Goal: Task Accomplishment & Management: Complete application form

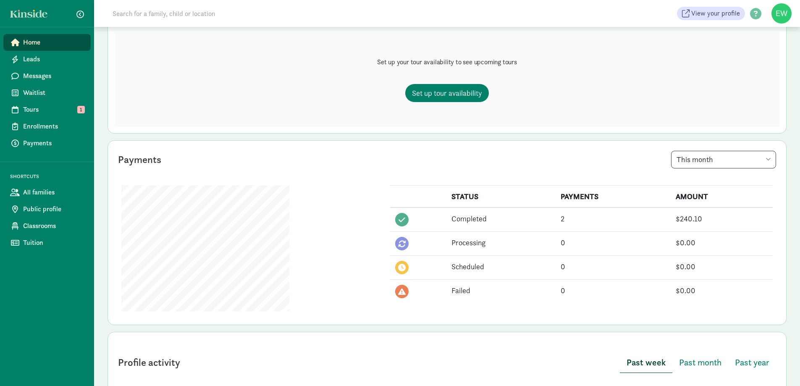
scroll to position [126, 0]
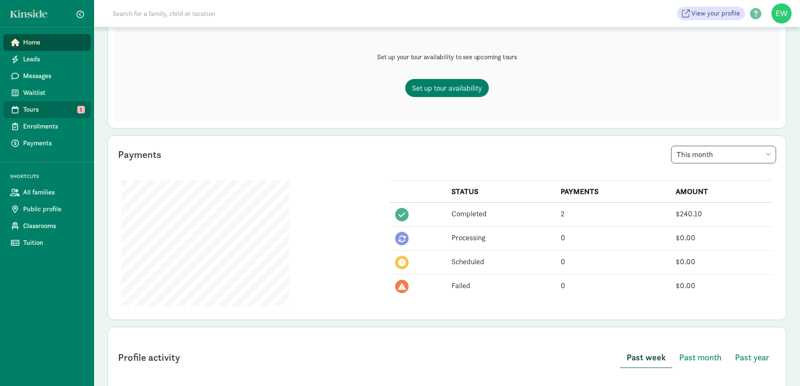
click at [70, 112] on span "Tours" at bounding box center [53, 110] width 61 height 10
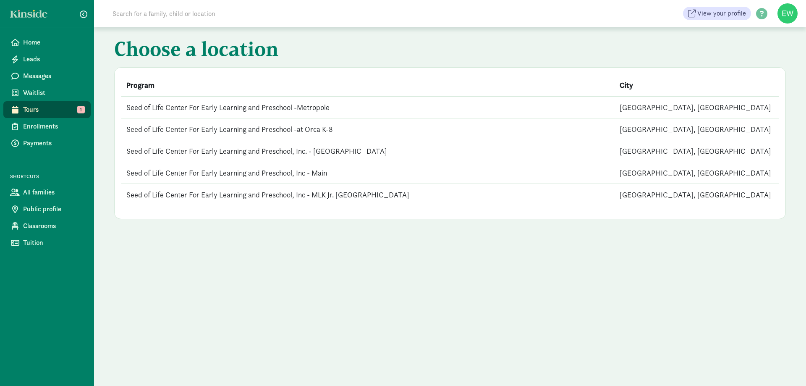
click at [191, 105] on td "Seed of Life Center For Early Learning and Preschool -Metropole" at bounding box center [367, 107] width 493 height 22
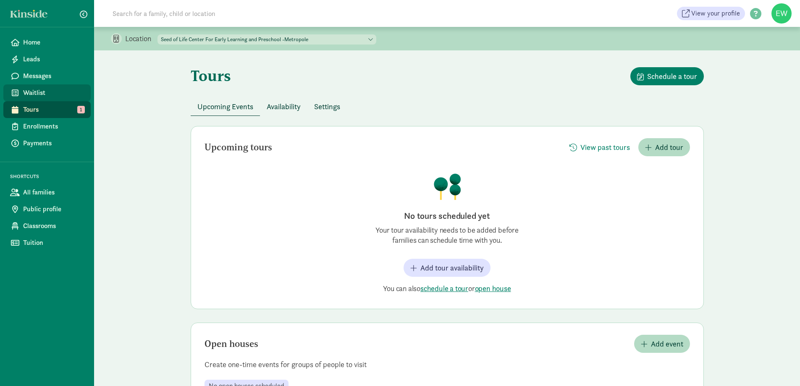
click at [33, 94] on span "Waitlist" at bounding box center [53, 93] width 61 height 10
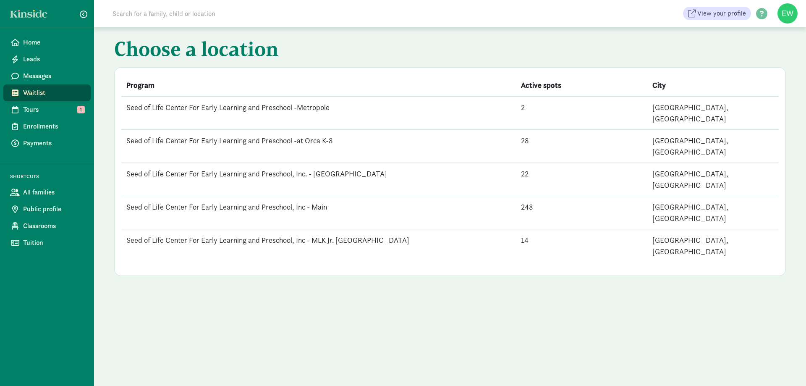
click at [168, 132] on td "Seed of Life Center For Early Learning and Preschool -at Orca K-8" at bounding box center [318, 146] width 395 height 33
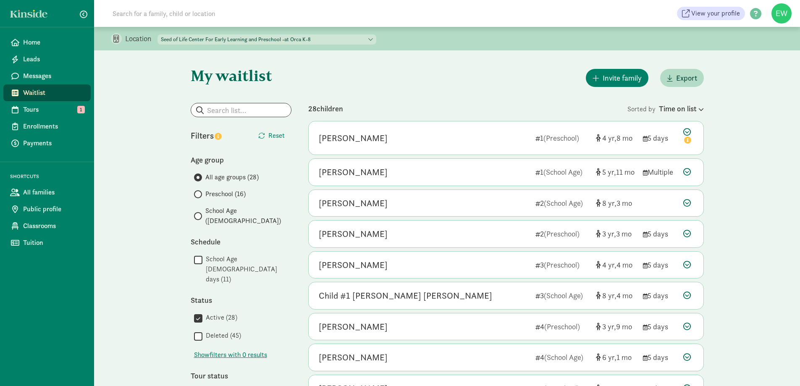
click at [309, 31] on div "Location Seed of Life Center For Early Learning and Preschool -Metropole Seed o…" at bounding box center [447, 39] width 706 height 24
click at [310, 35] on select "Seed of Life Center For Early Learning and Preschool -Metropole Seed of Life Ce…" at bounding box center [266, 39] width 219 height 10
select select "86271"
click at [158, 34] on select "Seed of Life Center For Early Learning and Preschool -Metropole Seed of Life Ce…" at bounding box center [266, 39] width 219 height 10
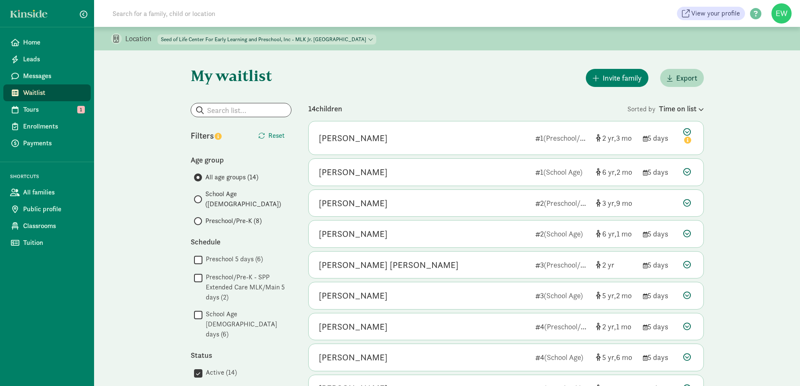
click at [538, 65] on div "My waitlist Invite family Export Show filters Filters Reset Age group All age g…" at bounding box center [447, 379] width 546 height 659
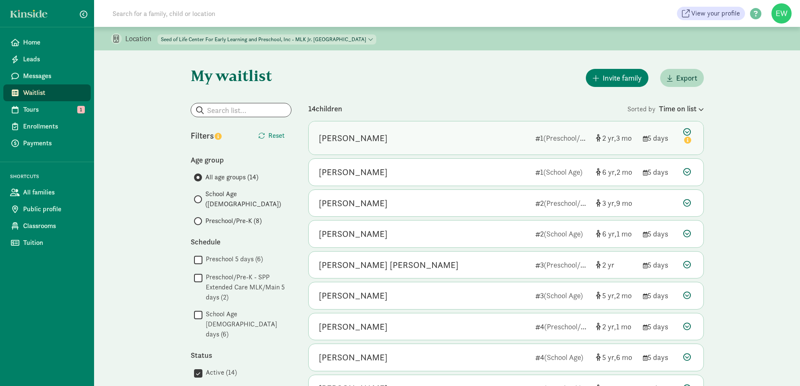
click at [569, 145] on div "Elena Lopez-Steiner 1 (Preschool/Pre-K) 2 3 5 days" at bounding box center [505, 137] width 395 height 33
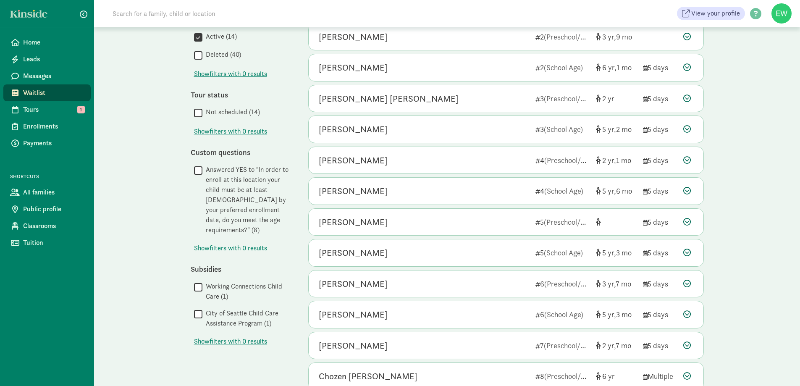
scroll to position [373, 0]
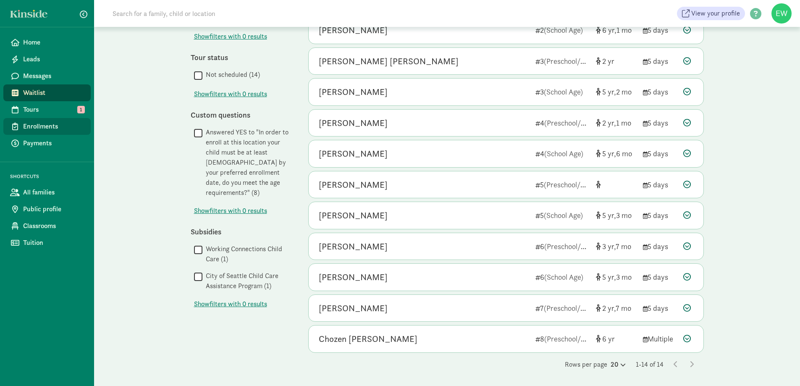
click at [56, 133] on link "Enrollments" at bounding box center [46, 126] width 87 height 17
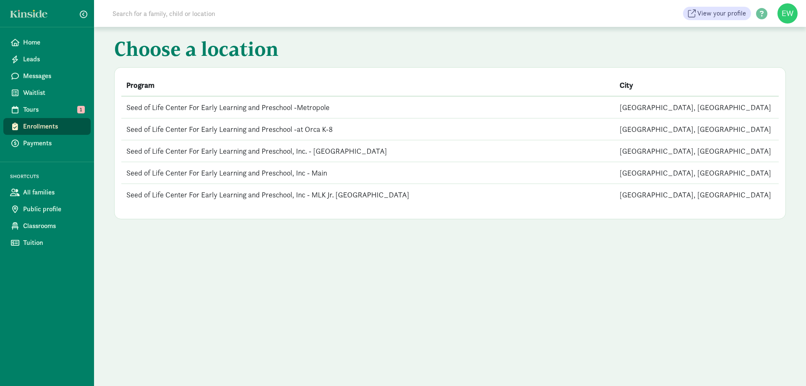
click at [245, 108] on td "Seed of Life Center For Early Learning and Preschool -Metropole" at bounding box center [367, 107] width 493 height 22
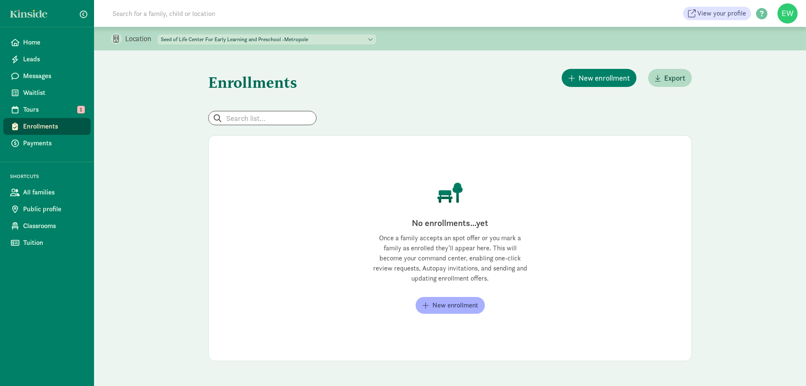
click at [69, 130] on span "Enrollments" at bounding box center [53, 126] width 61 height 10
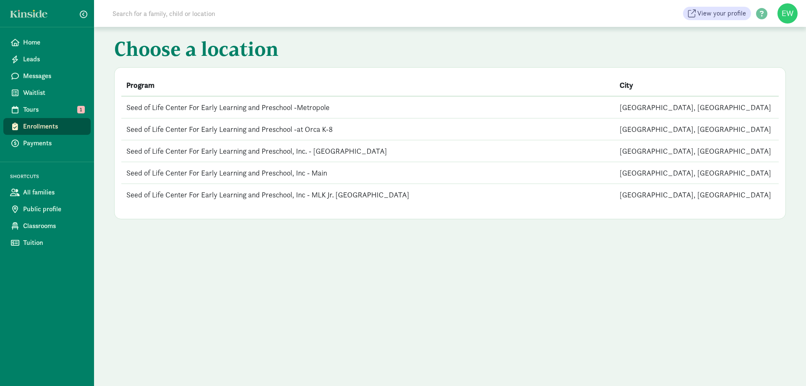
click at [272, 130] on td "Seed of Life Center For Early Learning and Preschool -at Orca K-8" at bounding box center [367, 129] width 493 height 22
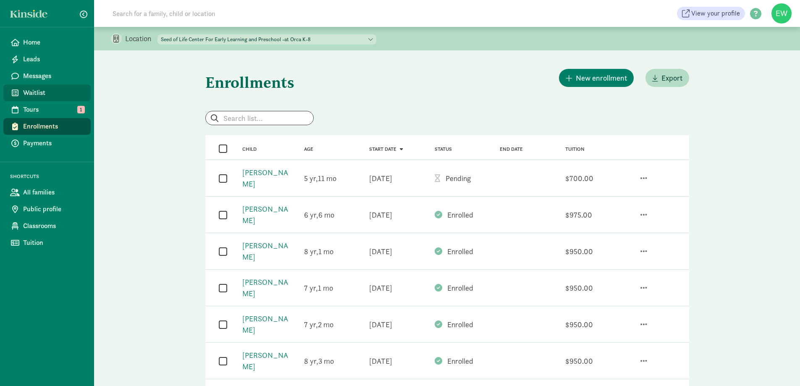
click at [41, 87] on link "Waitlist" at bounding box center [46, 92] width 87 height 17
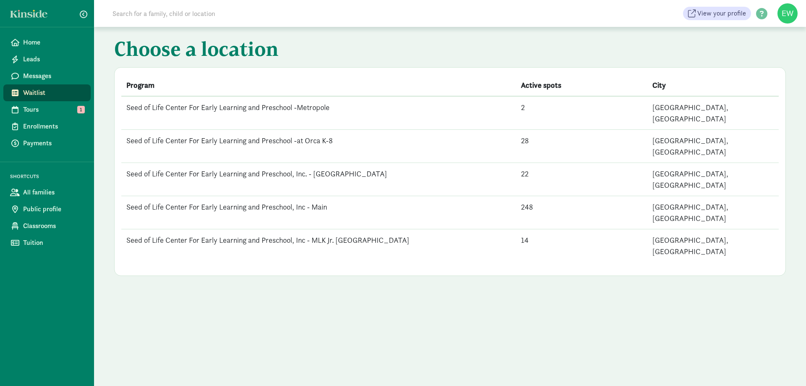
click at [314, 196] on td "Seed of Life Center For Early Learning and Preschool, Inc - Main" at bounding box center [318, 212] width 395 height 33
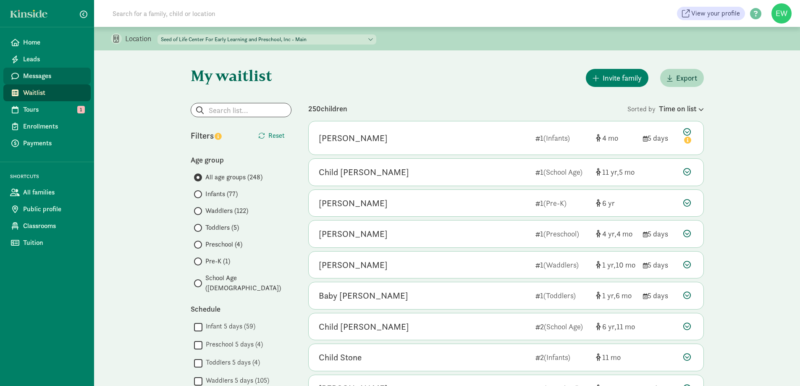
click at [55, 71] on span "Messages" at bounding box center [53, 76] width 61 height 10
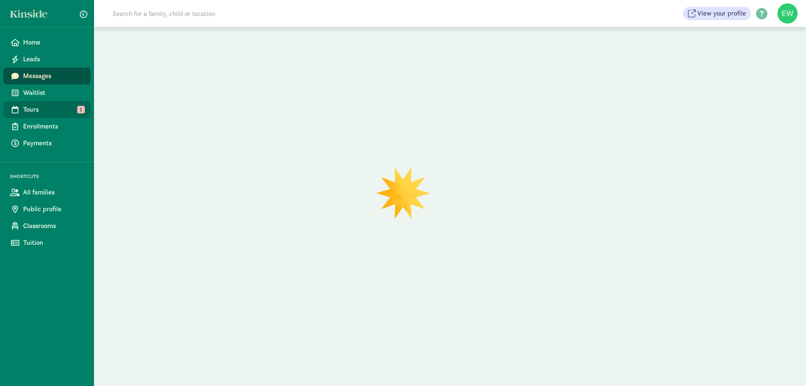
click at [40, 113] on span "Tours" at bounding box center [53, 110] width 61 height 10
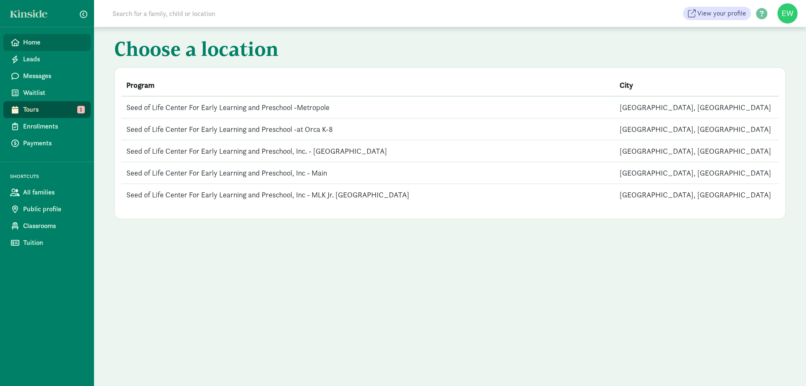
click at [43, 46] on span "Home" at bounding box center [53, 42] width 61 height 10
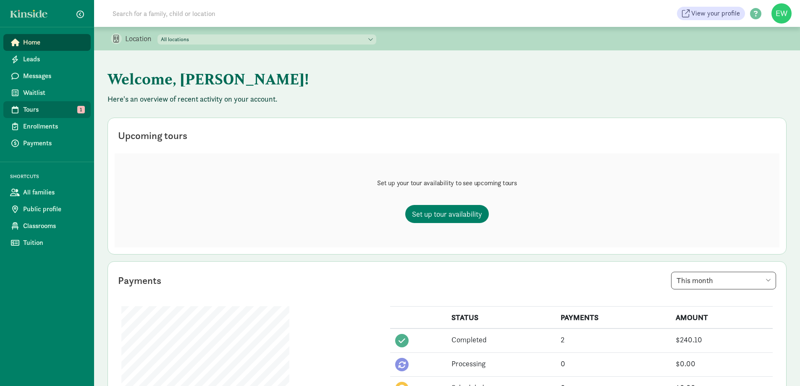
click at [42, 113] on span "Tours" at bounding box center [53, 110] width 61 height 10
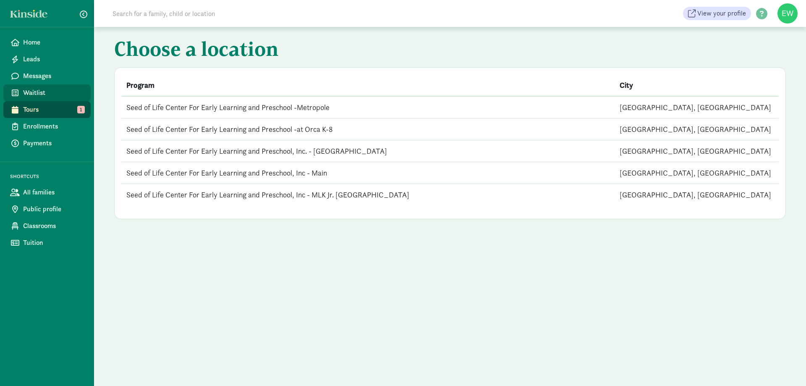
click at [60, 96] on span "Waitlist" at bounding box center [53, 93] width 61 height 10
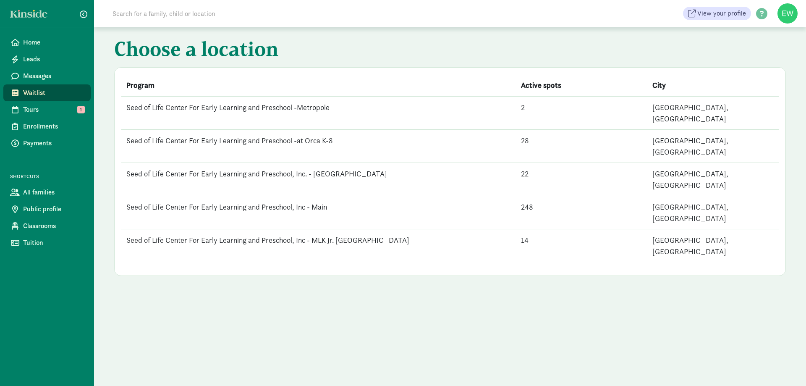
click at [321, 130] on td "Seed of Life Center For Early Learning and Preschool -at Orca K-8" at bounding box center [318, 146] width 395 height 33
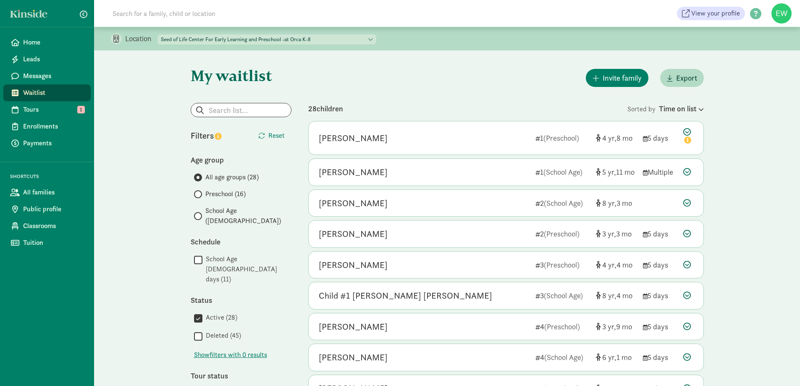
click at [201, 212] on span at bounding box center [198, 216] width 8 height 8
click at [199, 213] on input "School Age ([DEMOGRAPHIC_DATA])" at bounding box center [196, 215] width 5 height 5
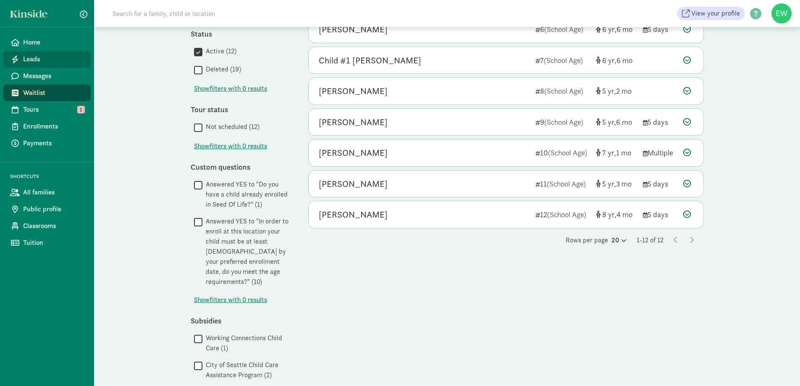
scroll to position [56, 0]
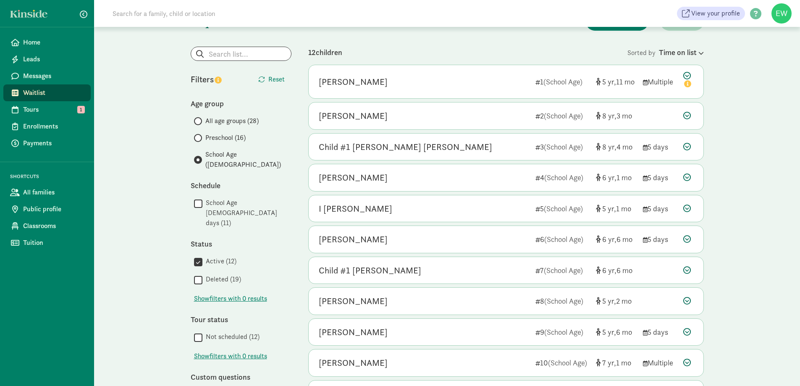
click at [238, 140] on span "Preschool (16)" at bounding box center [225, 138] width 40 height 10
click at [199, 140] on input "Preschool (16)" at bounding box center [196, 137] width 5 height 5
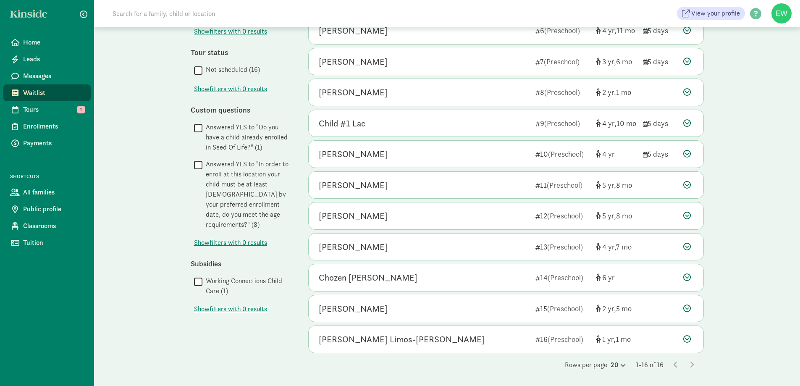
scroll to position [265, 0]
